Goal: Information Seeking & Learning: Learn about a topic

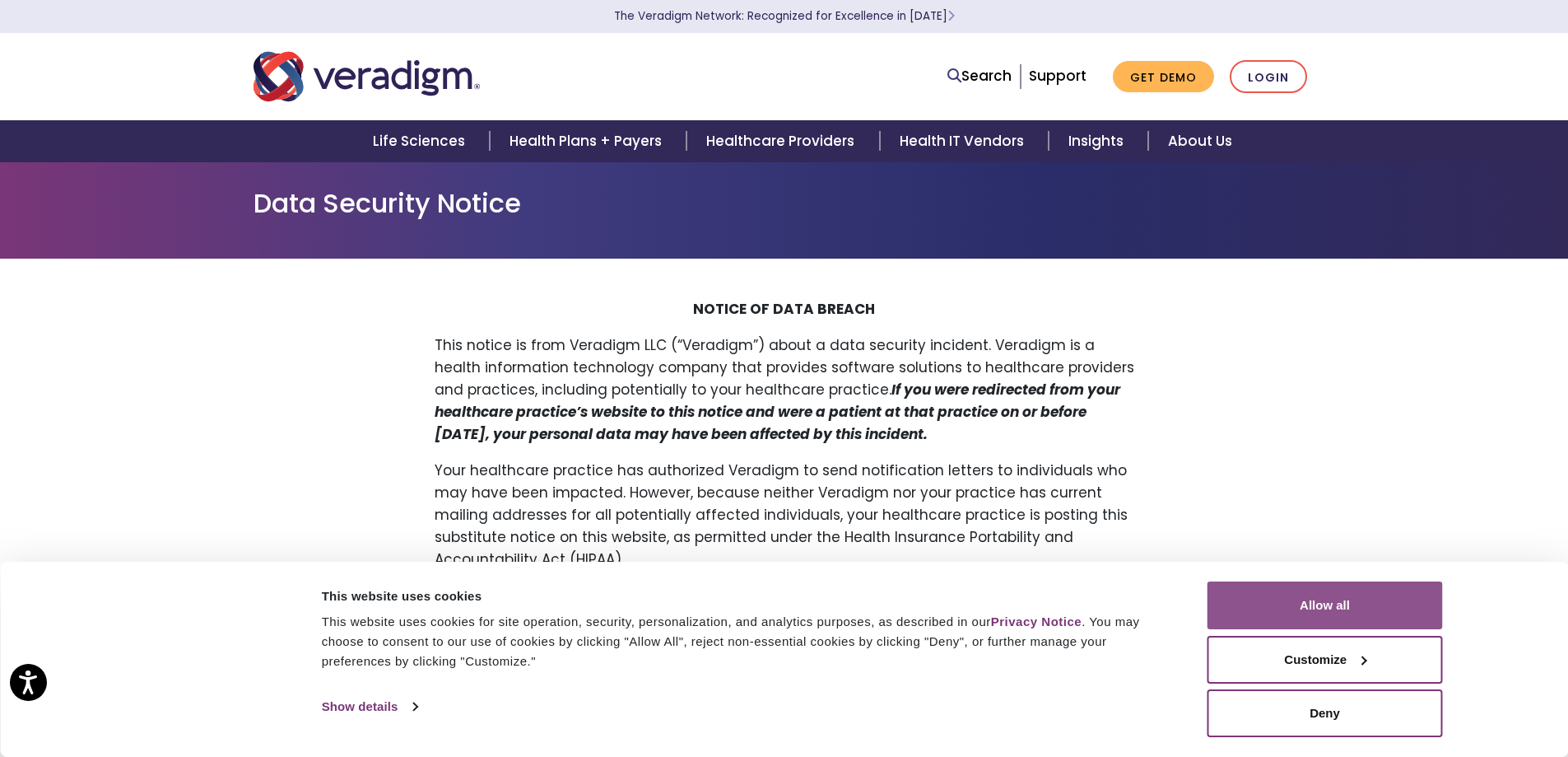
click at [1346, 606] on button "Allow all" at bounding box center [1325, 606] width 235 height 48
